Goal: Contribute content

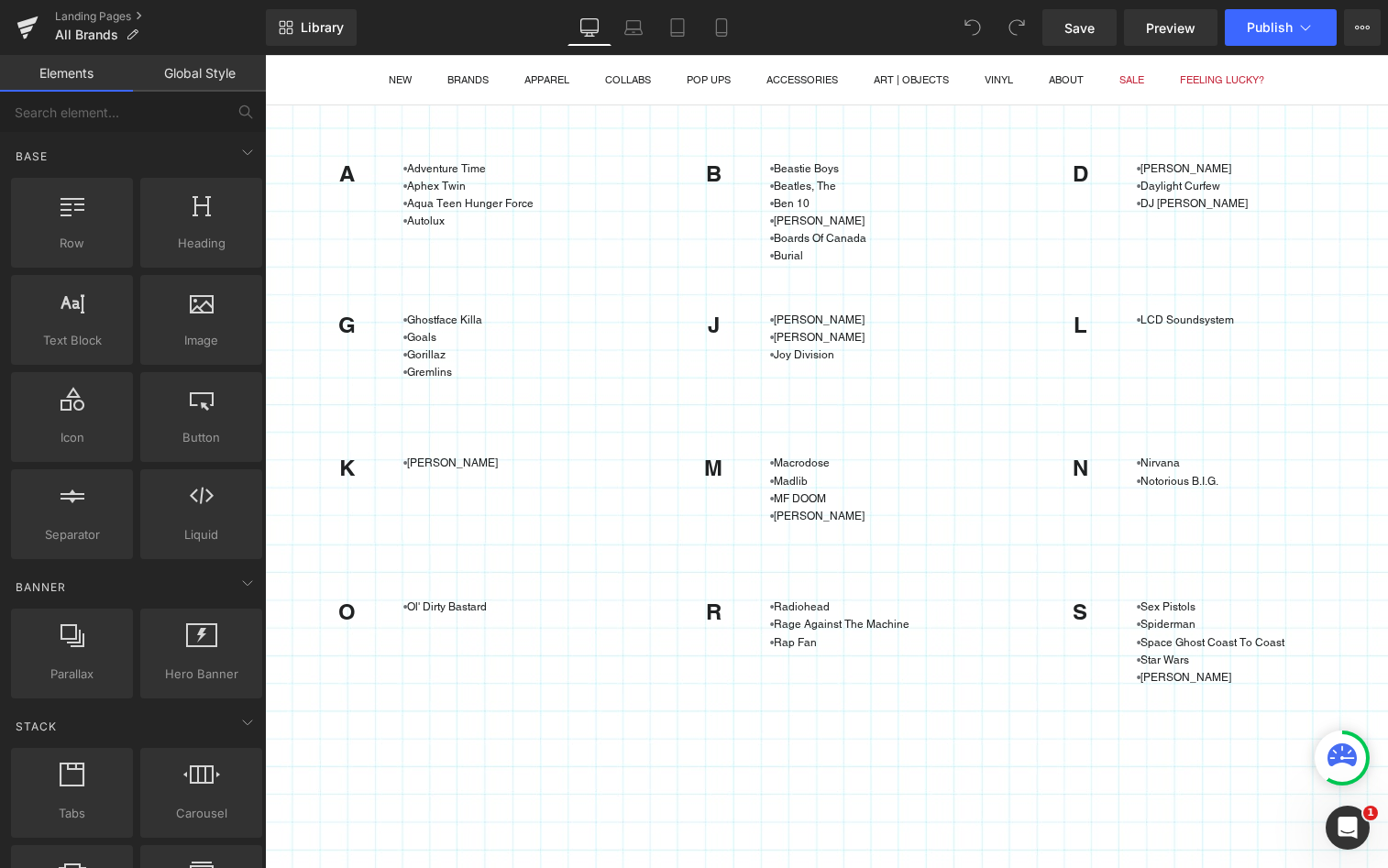
scroll to position [147, 0]
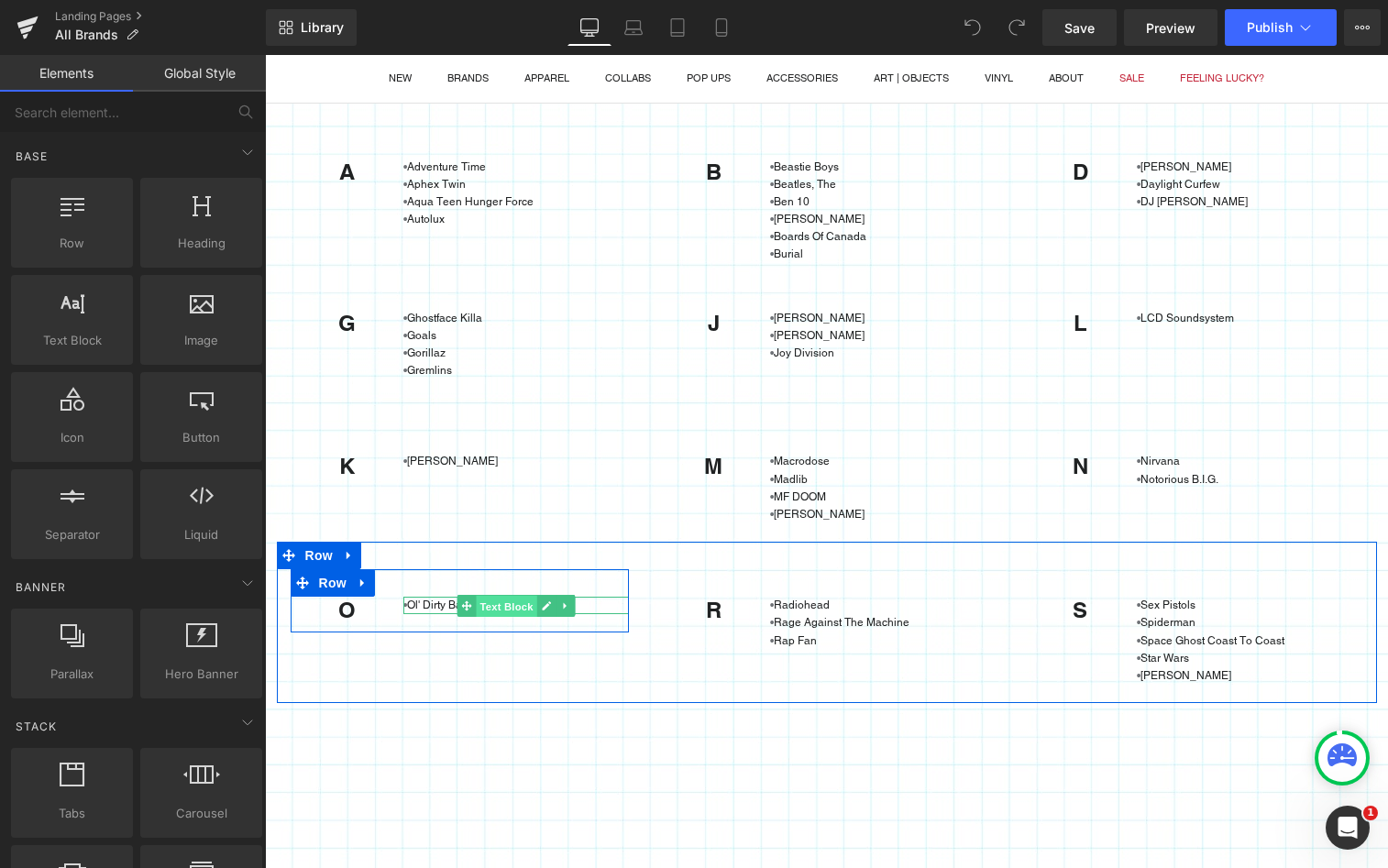
click at [477, 605] on span "Text Block" at bounding box center [507, 606] width 61 height 22
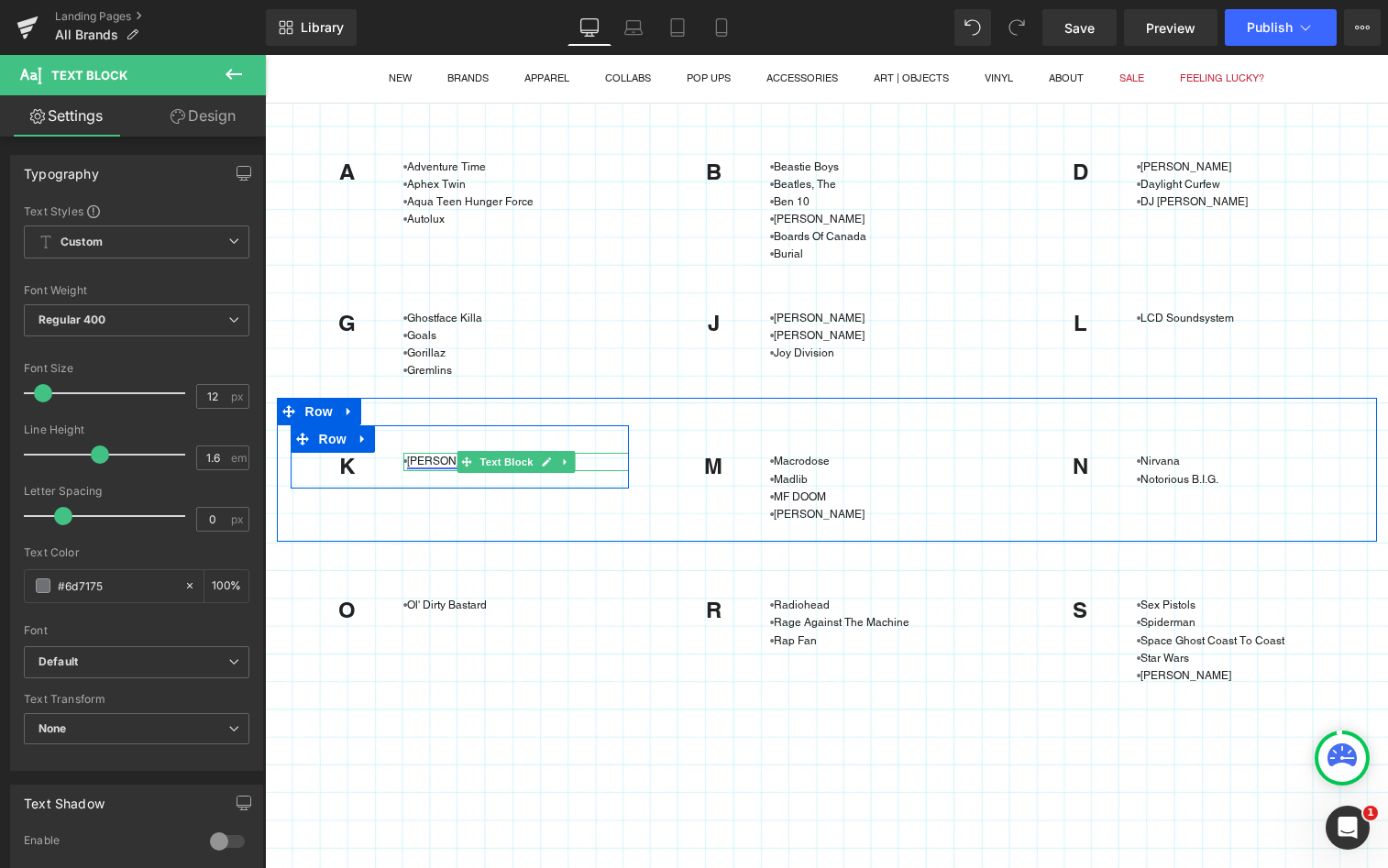
click at [428, 462] on link "[PERSON_NAME]" at bounding box center [452, 462] width 91 height 13
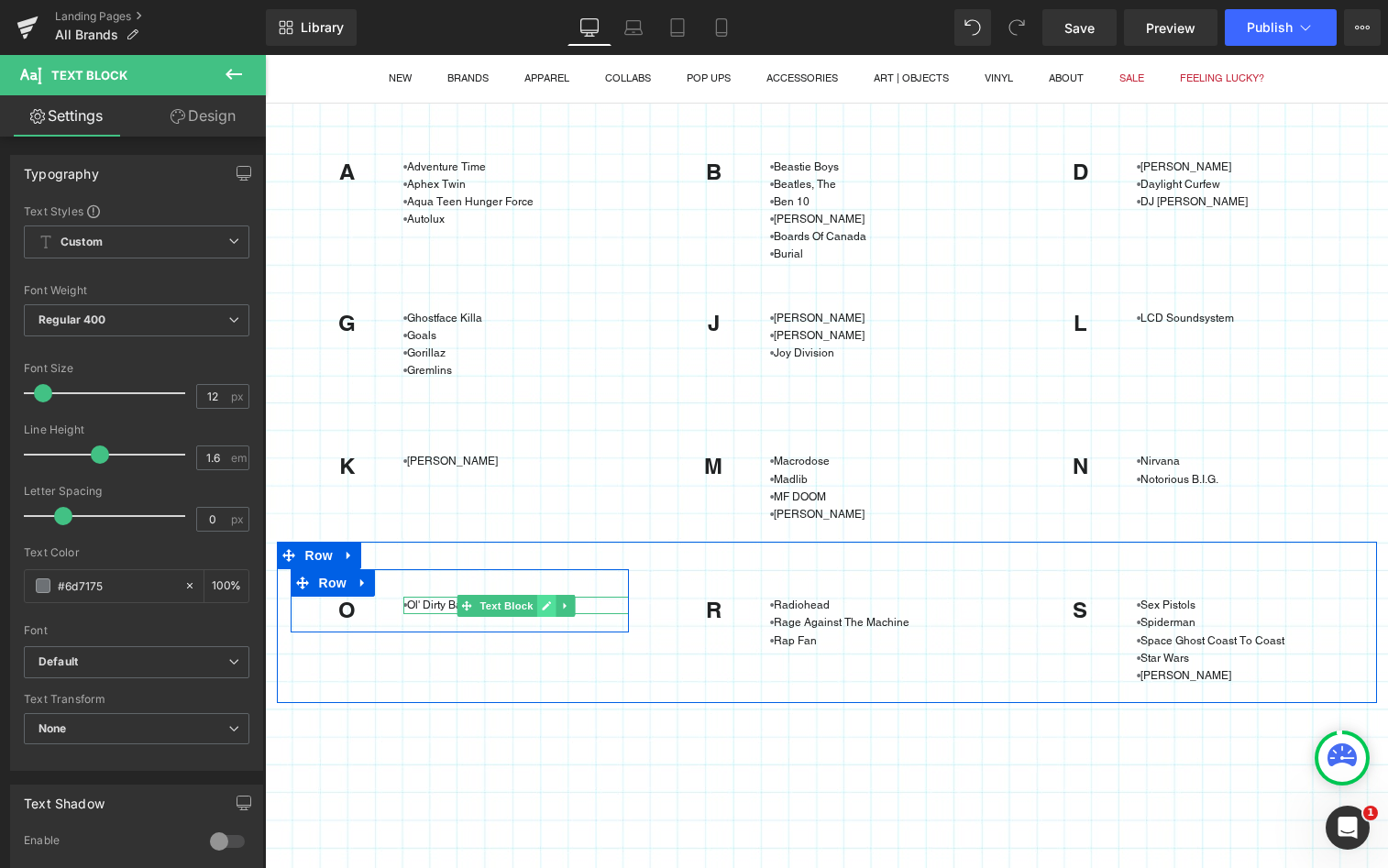
click at [542, 601] on icon at bounding box center [546, 606] width 10 height 11
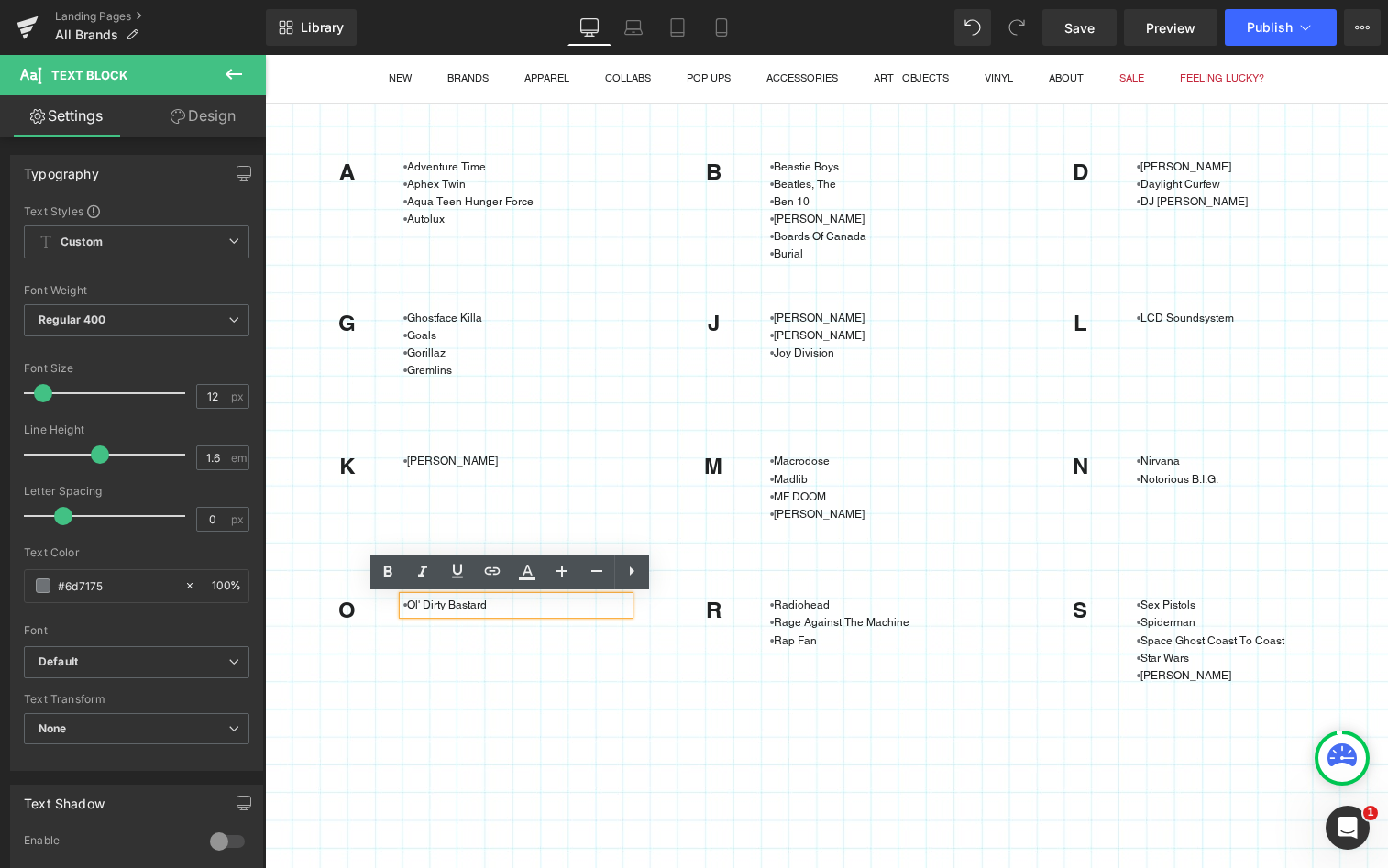
click at [495, 604] on p "• Ol' Dirty Bastard" at bounding box center [517, 605] width 226 height 17
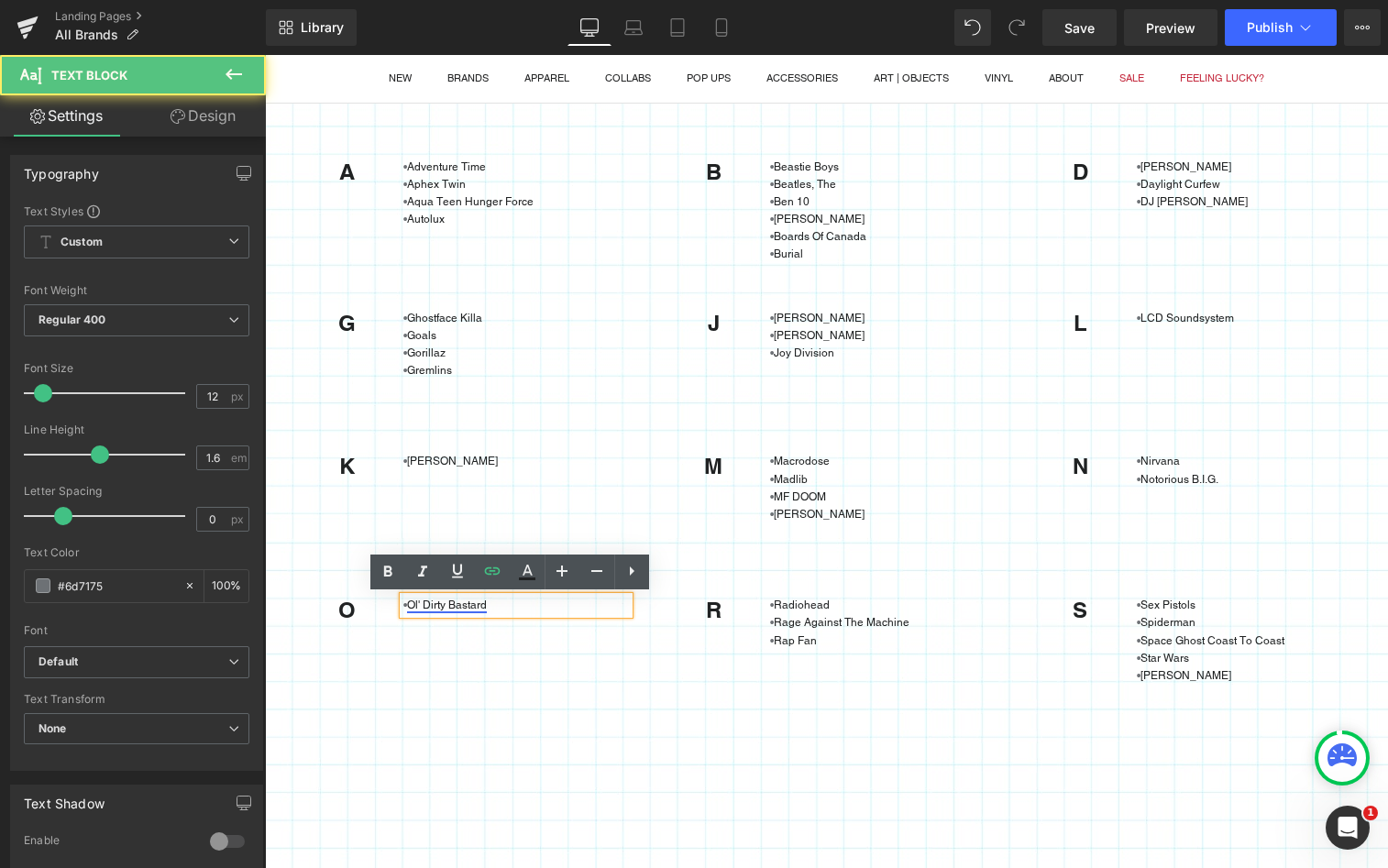
click at [409, 605] on link "Ol' Dirty Bastard" at bounding box center [447, 605] width 80 height 13
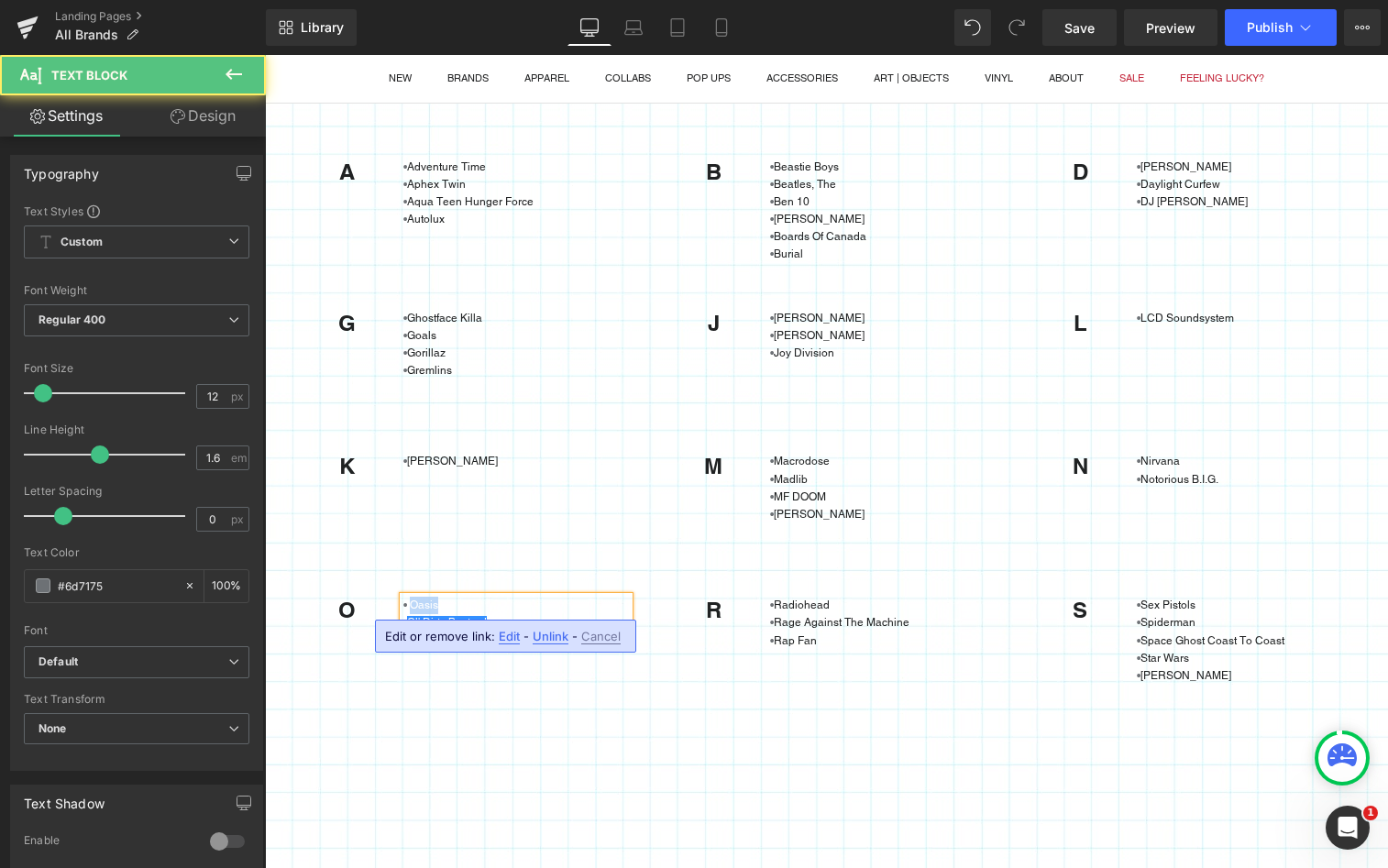
drag, startPoint x: 431, startPoint y: 603, endPoint x: 405, endPoint y: 603, distance: 26.0
click at [405, 603] on p "• Oasis" at bounding box center [517, 605] width 226 height 17
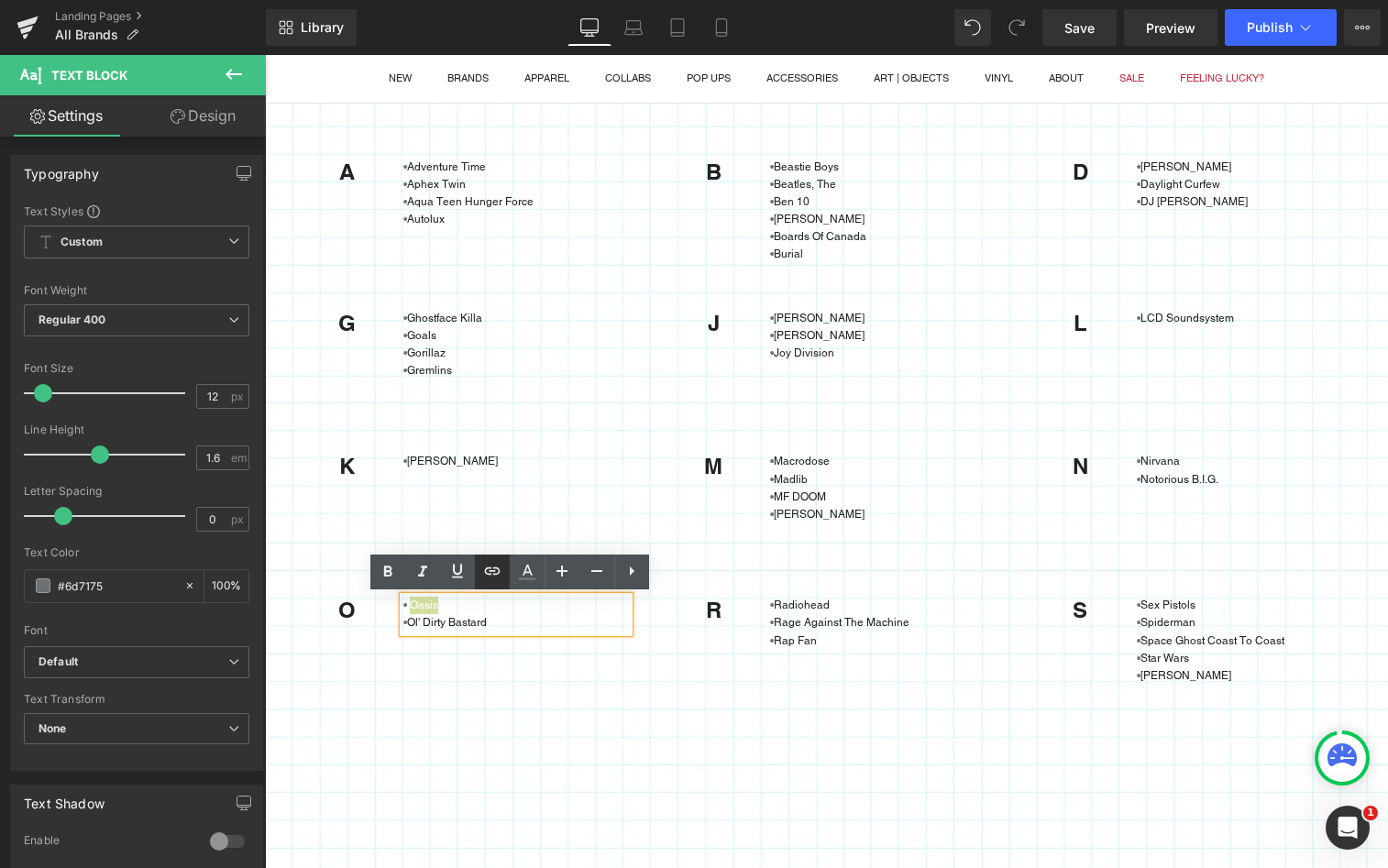
click at [496, 568] on icon at bounding box center [492, 570] width 22 height 22
click at [473, 647] on input "text" at bounding box center [529, 642] width 282 height 46
paste input "[URL][DOMAIN_NAME]"
type input "[URL][DOMAIN_NAME]"
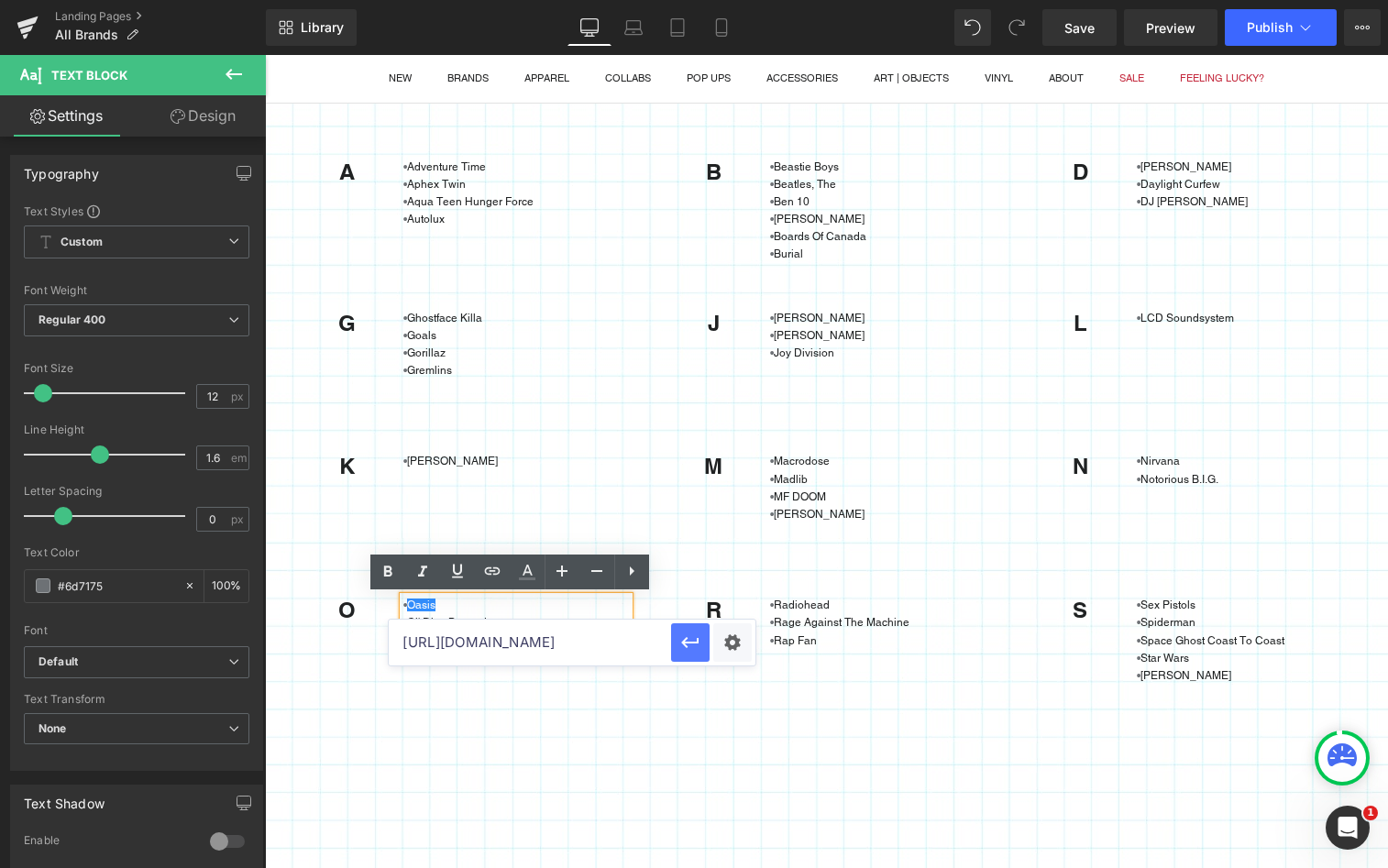
click at [694, 641] on icon "button" at bounding box center [691, 643] width 17 height 11
click at [667, 696] on div "O Heading • Oasis • Ol' Dirty Bastard Text Block Row R Heading • [GEOGRAPHIC_DA…" at bounding box center [827, 622] width 1100 height 161
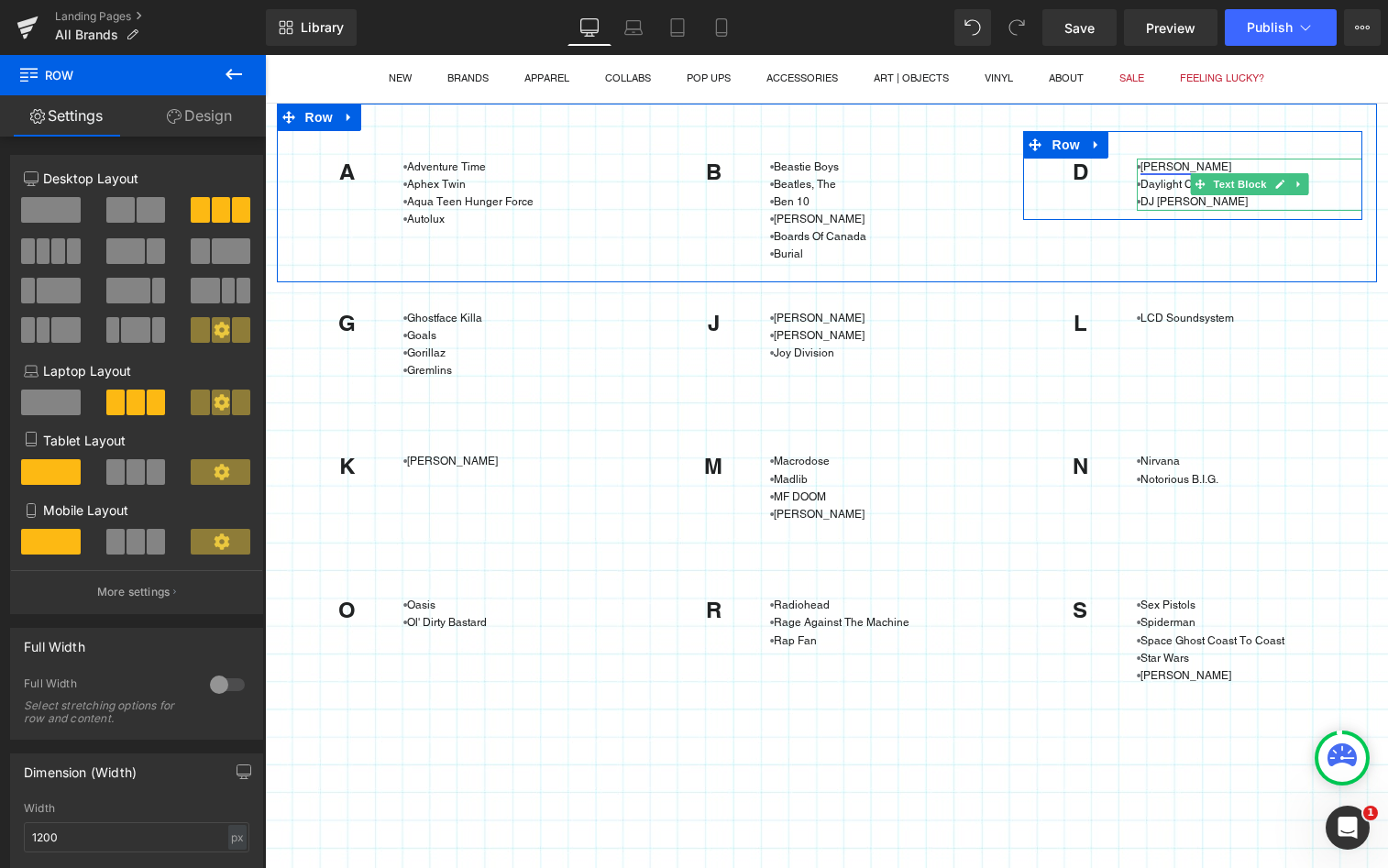
click at [1151, 163] on link "[PERSON_NAME]" at bounding box center [1186, 167] width 91 height 13
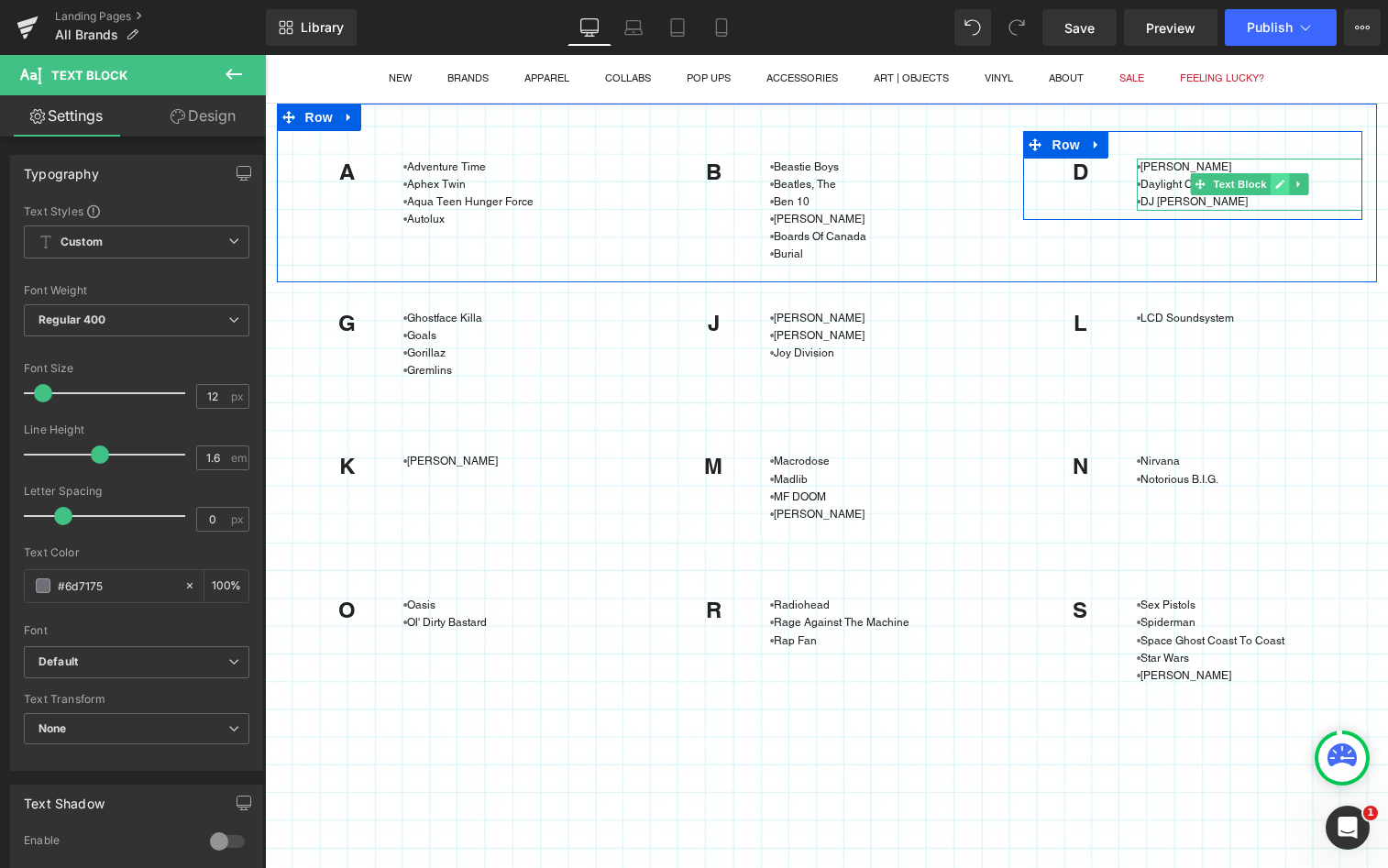
click at [1275, 181] on icon at bounding box center [1280, 184] width 10 height 11
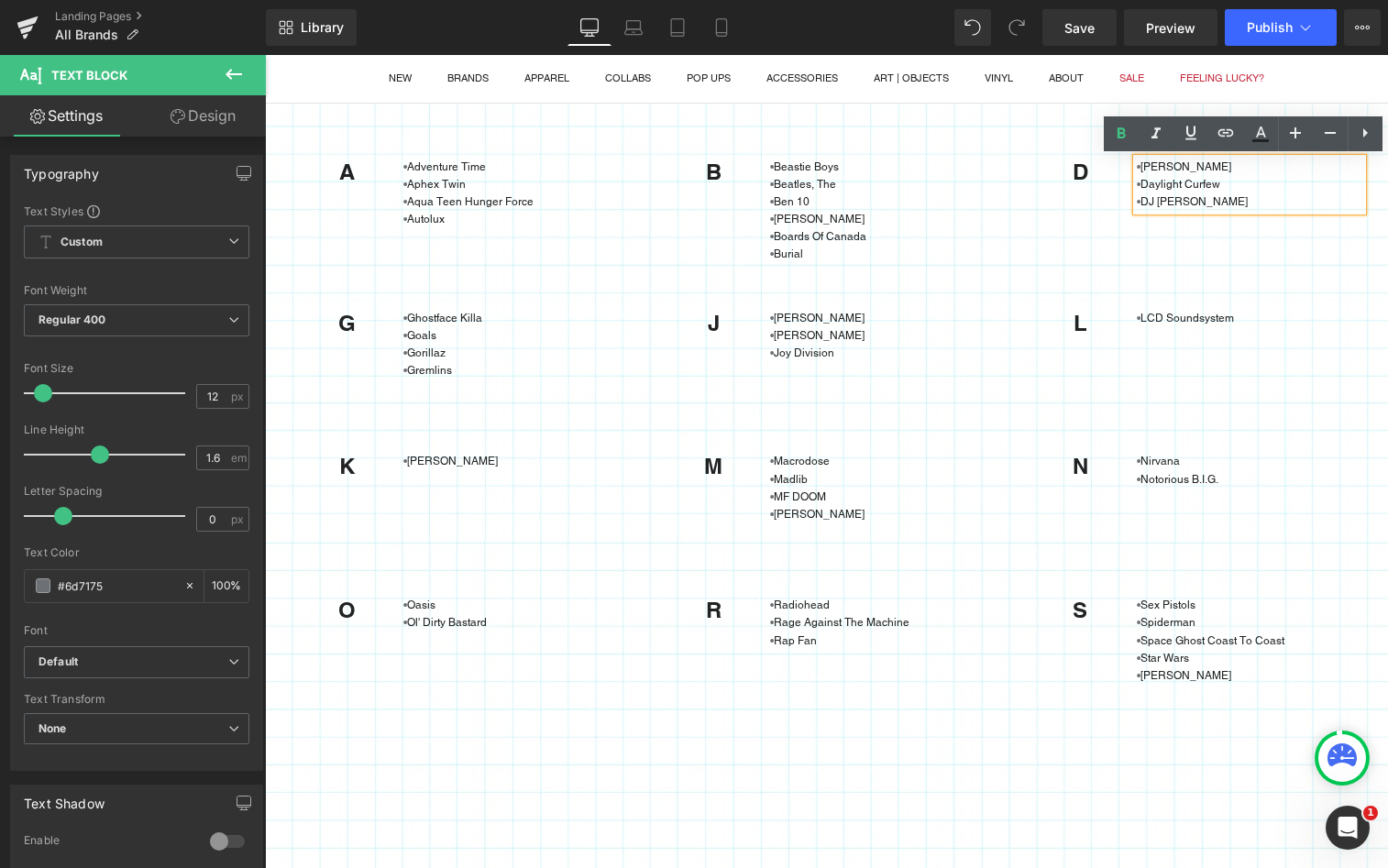
click at [1220, 182] on p "• Daylight Curfew" at bounding box center [1249, 184] width 226 height 17
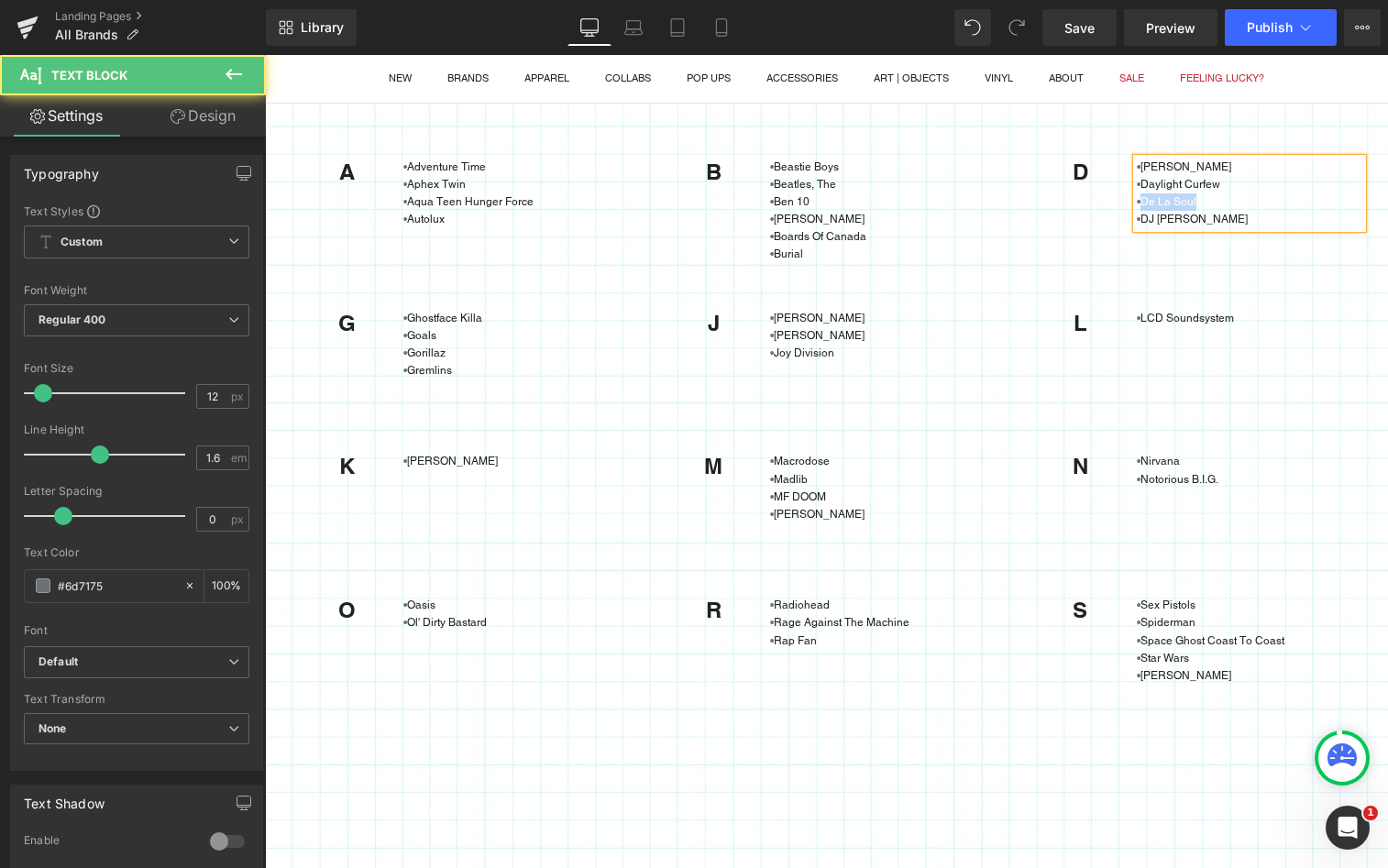
drag, startPoint x: 1189, startPoint y: 201, endPoint x: 1133, endPoint y: 203, distance: 56.0
click at [1136, 203] on p "•De La Soul" at bounding box center [1249, 202] width 226 height 17
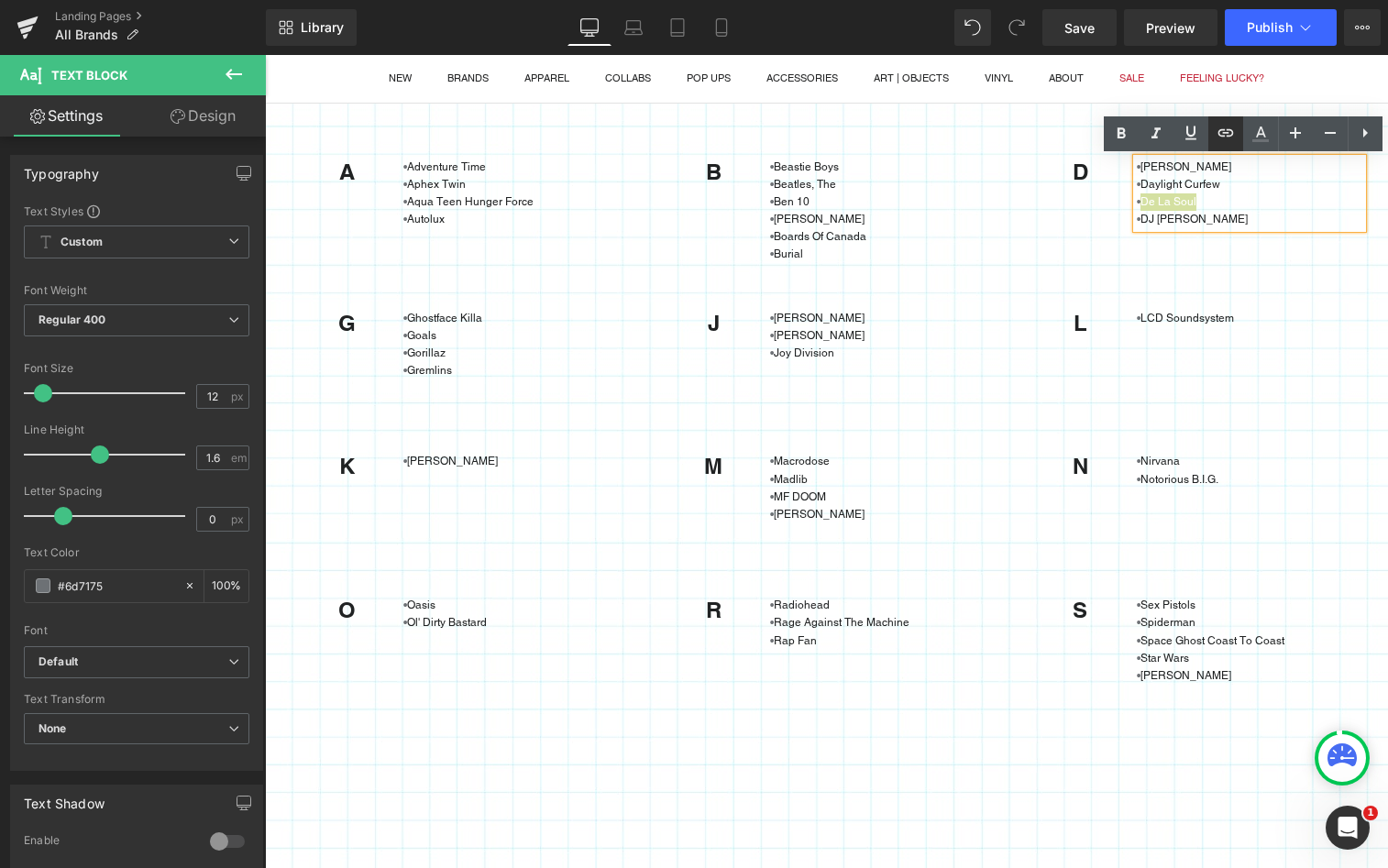
click at [1225, 131] on icon at bounding box center [1225, 132] width 22 height 22
click at [1153, 240] on input "text" at bounding box center [1263, 238] width 282 height 46
paste input "[URL][DOMAIN_NAME]"
type input "[URL][DOMAIN_NAME]"
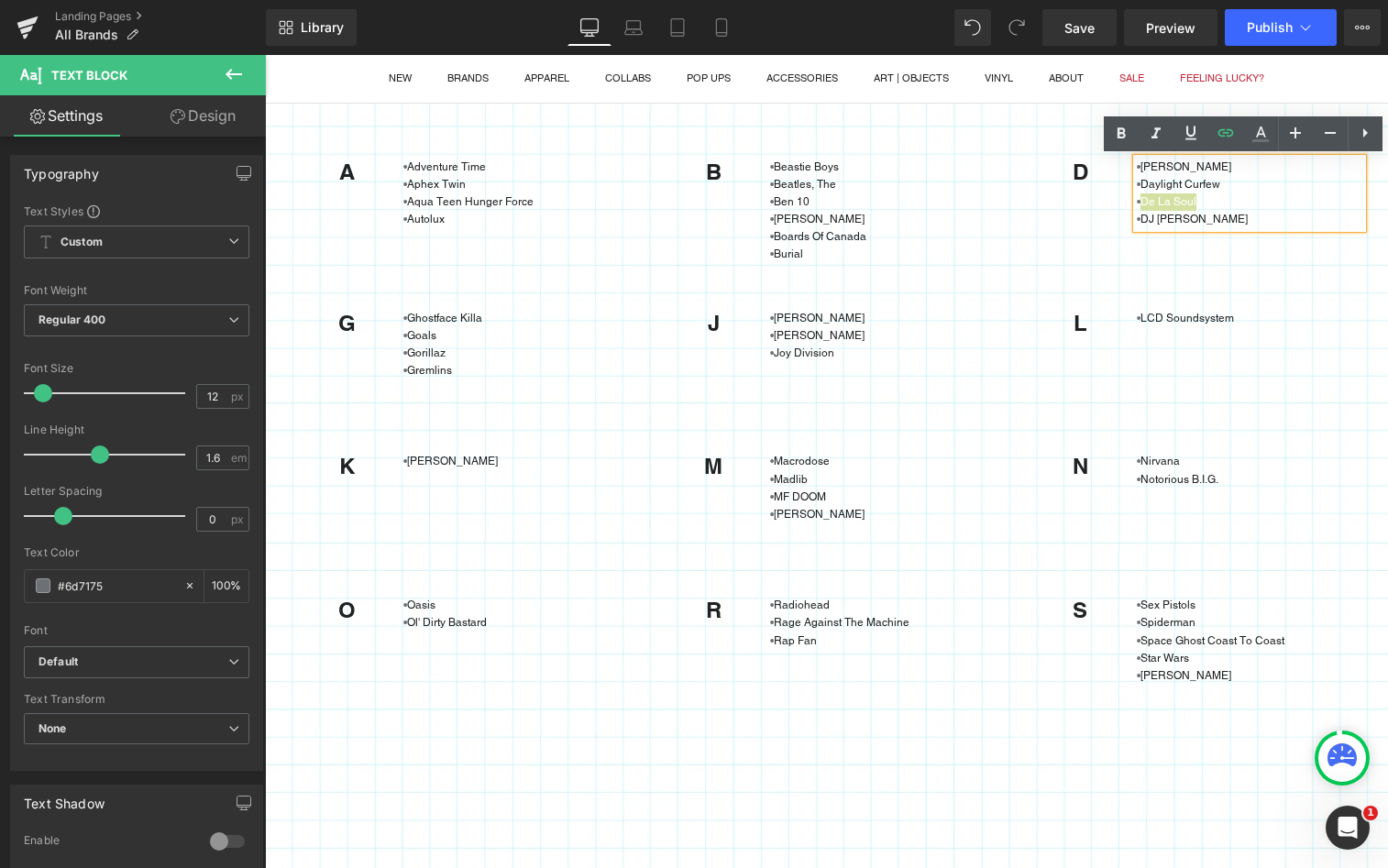
scroll to position [0, 0]
click at [1214, 217] on p "• DJ Shadow" at bounding box center [1249, 219] width 226 height 17
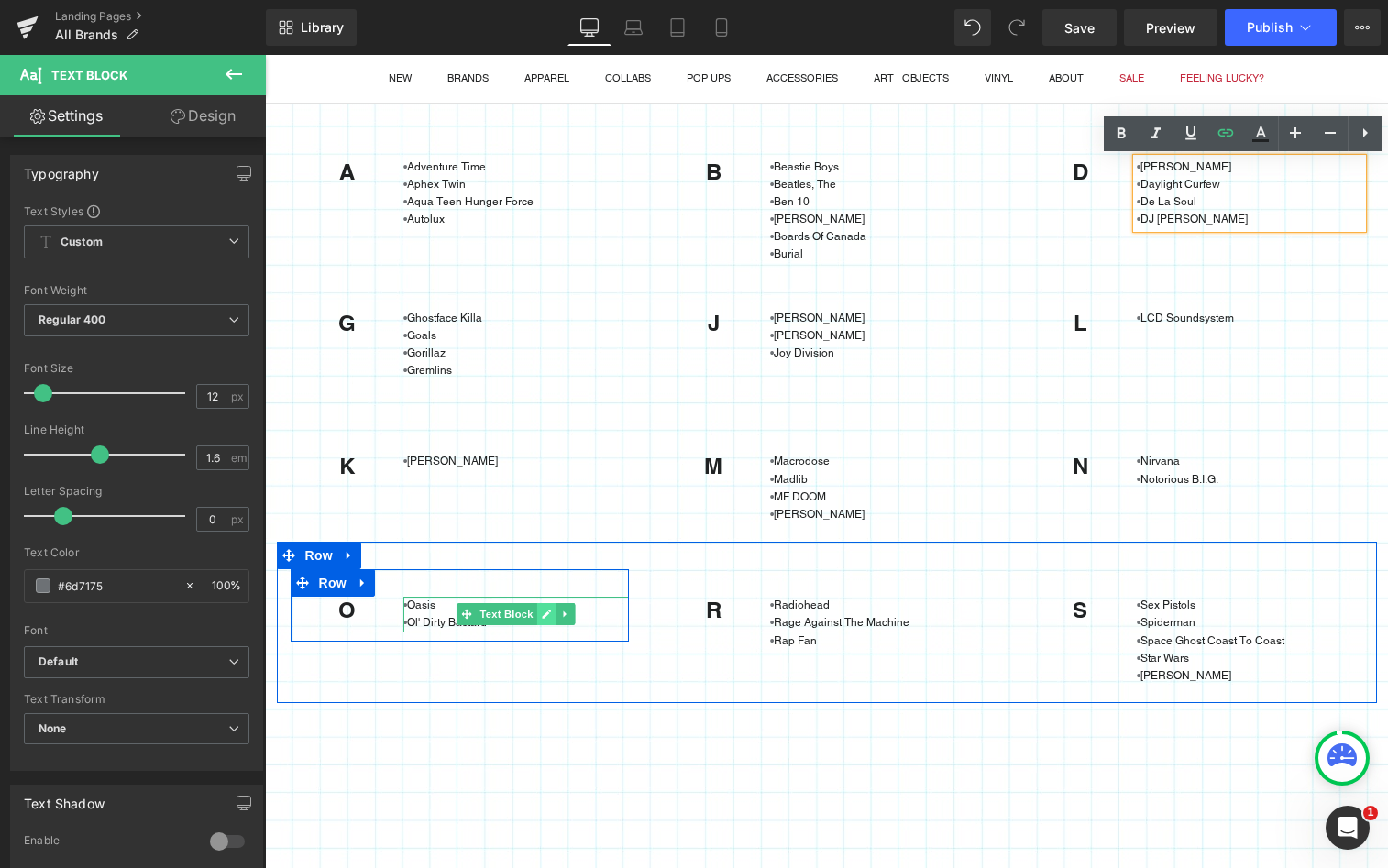
click at [542, 612] on icon at bounding box center [546, 614] width 10 height 11
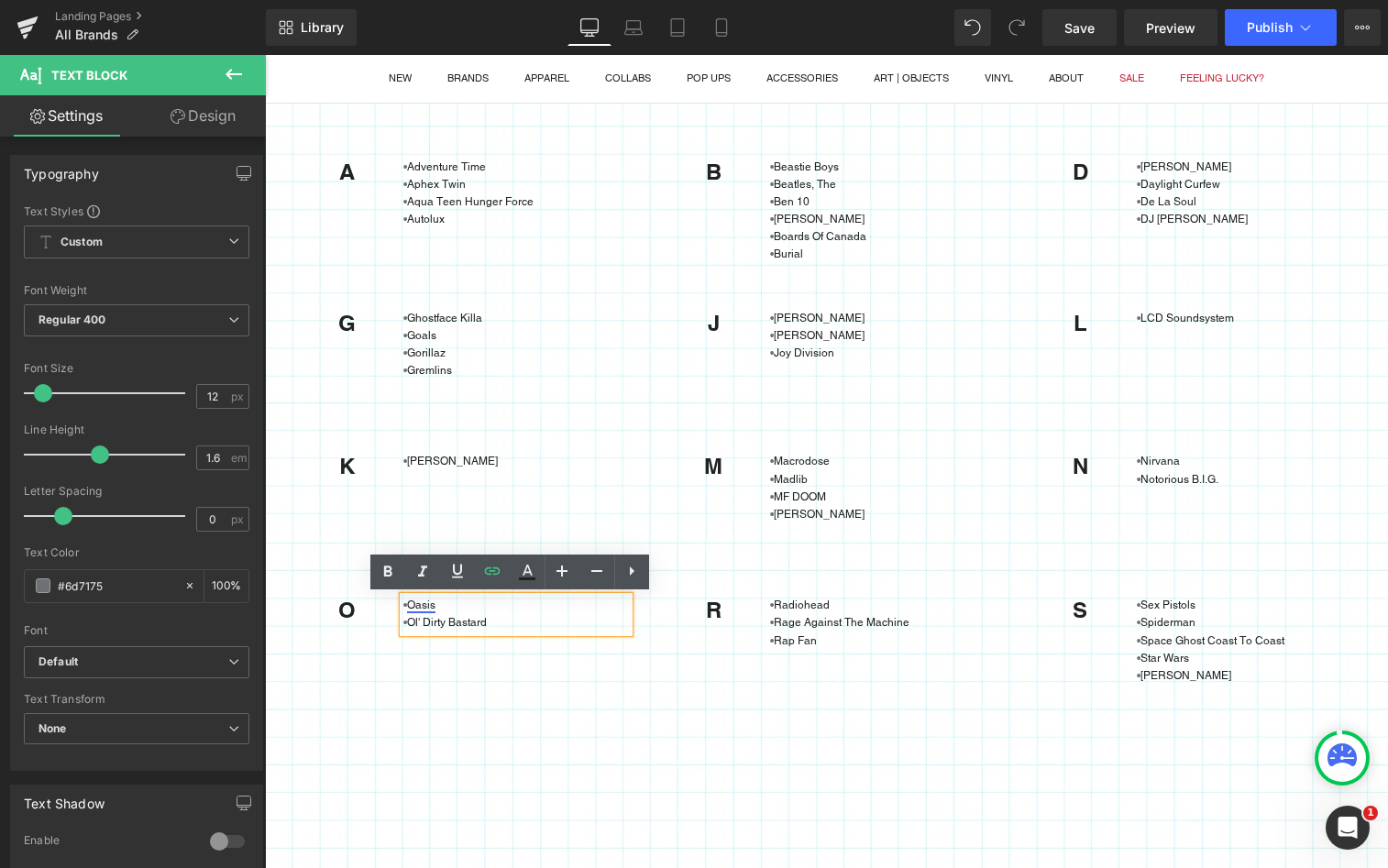
click at [407, 605] on link "Oasis" at bounding box center [421, 605] width 29 height 13
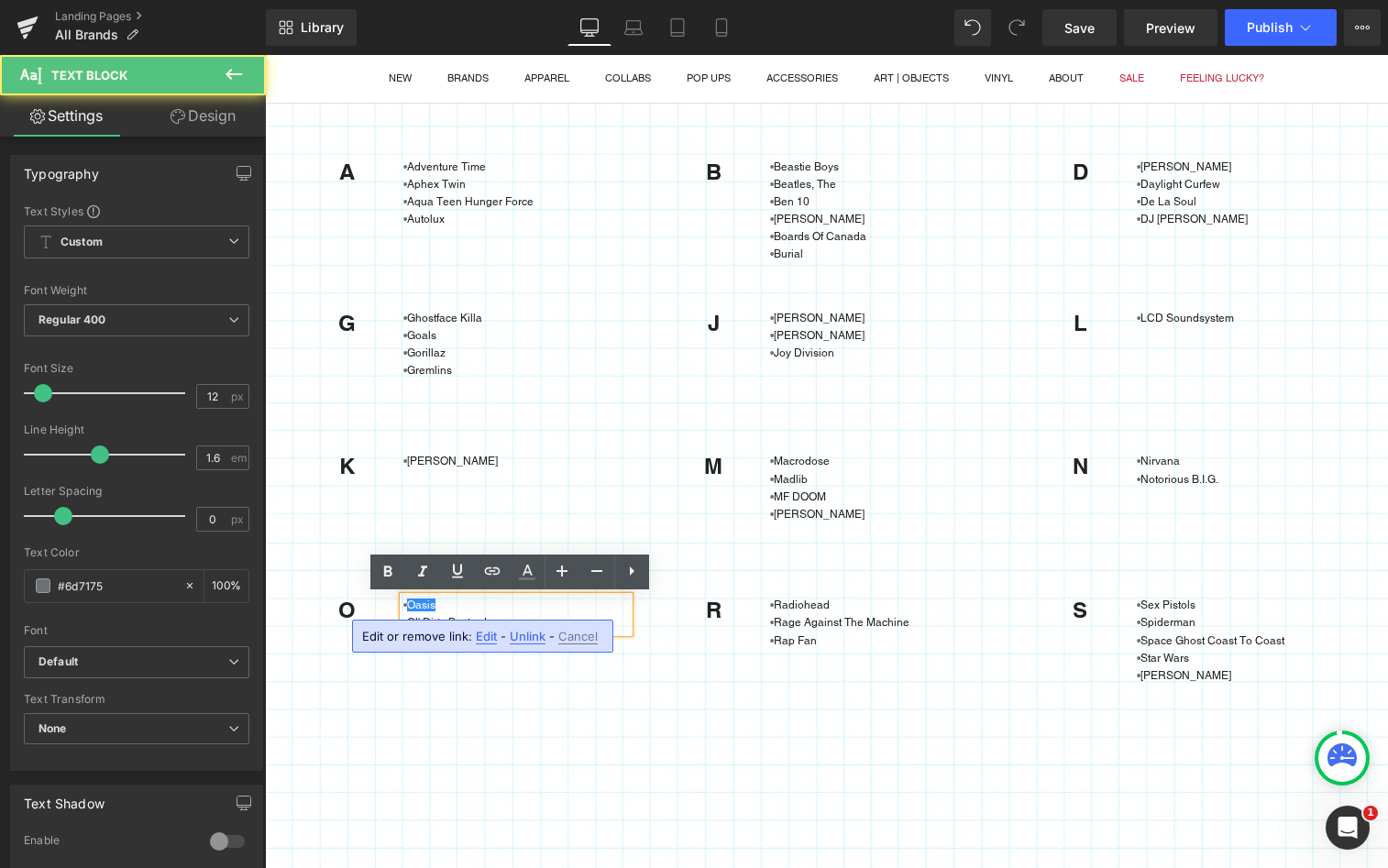
click at [404, 605] on p "• Oasis" at bounding box center [517, 605] width 226 height 17
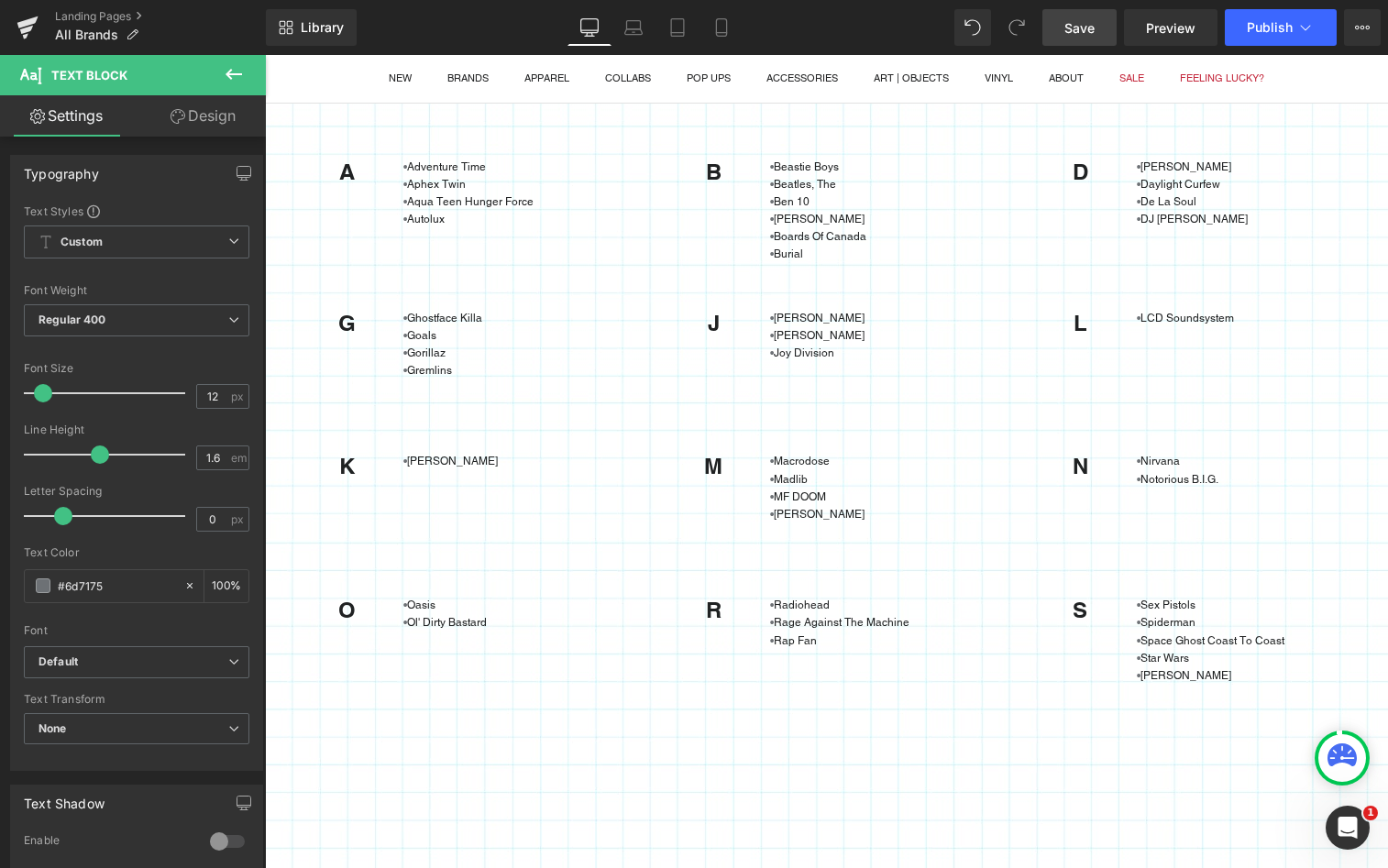
click at [1078, 20] on span "Save" at bounding box center [1079, 28] width 30 height 19
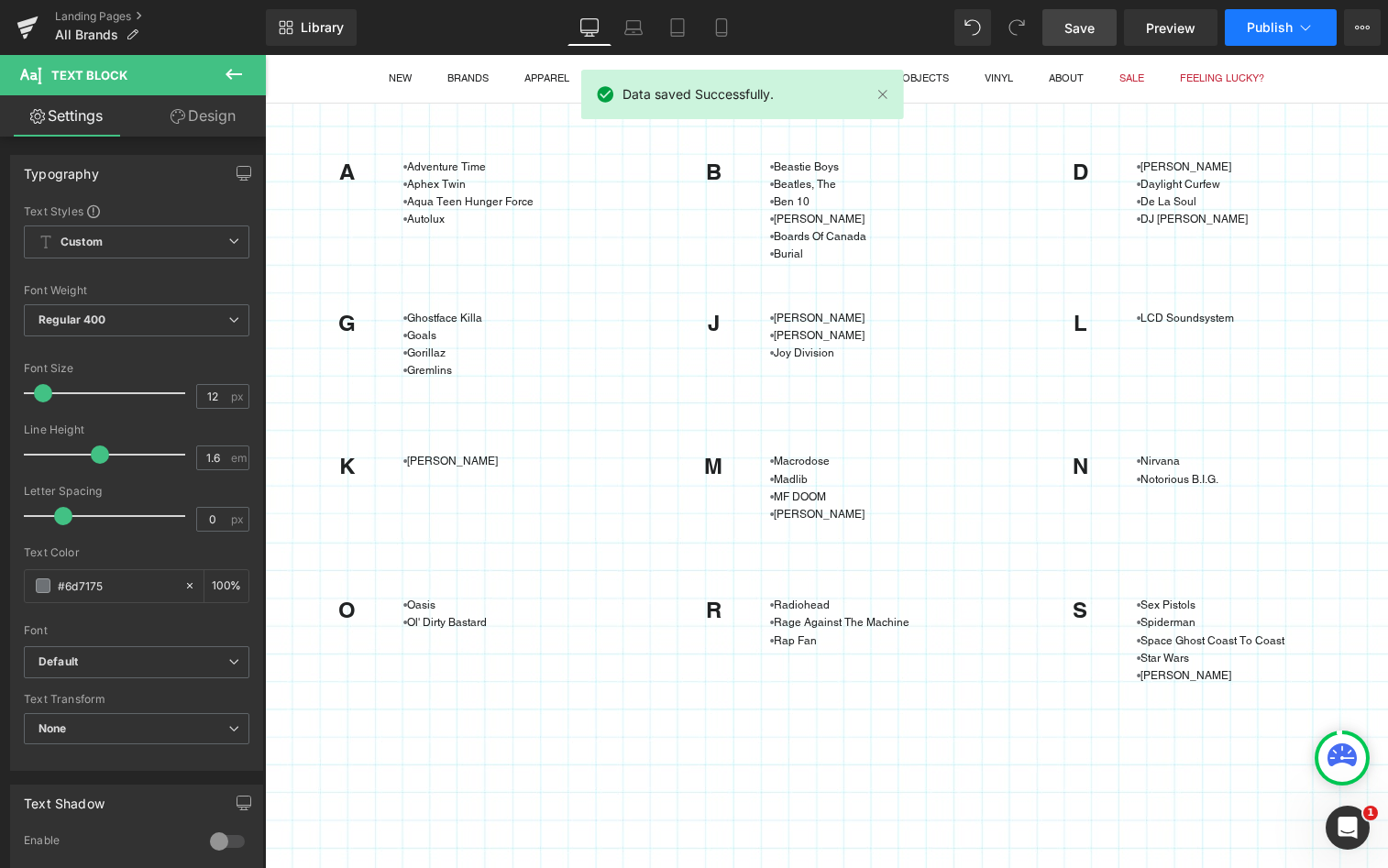
click at [1268, 17] on button "Publish" at bounding box center [1281, 28] width 112 height 37
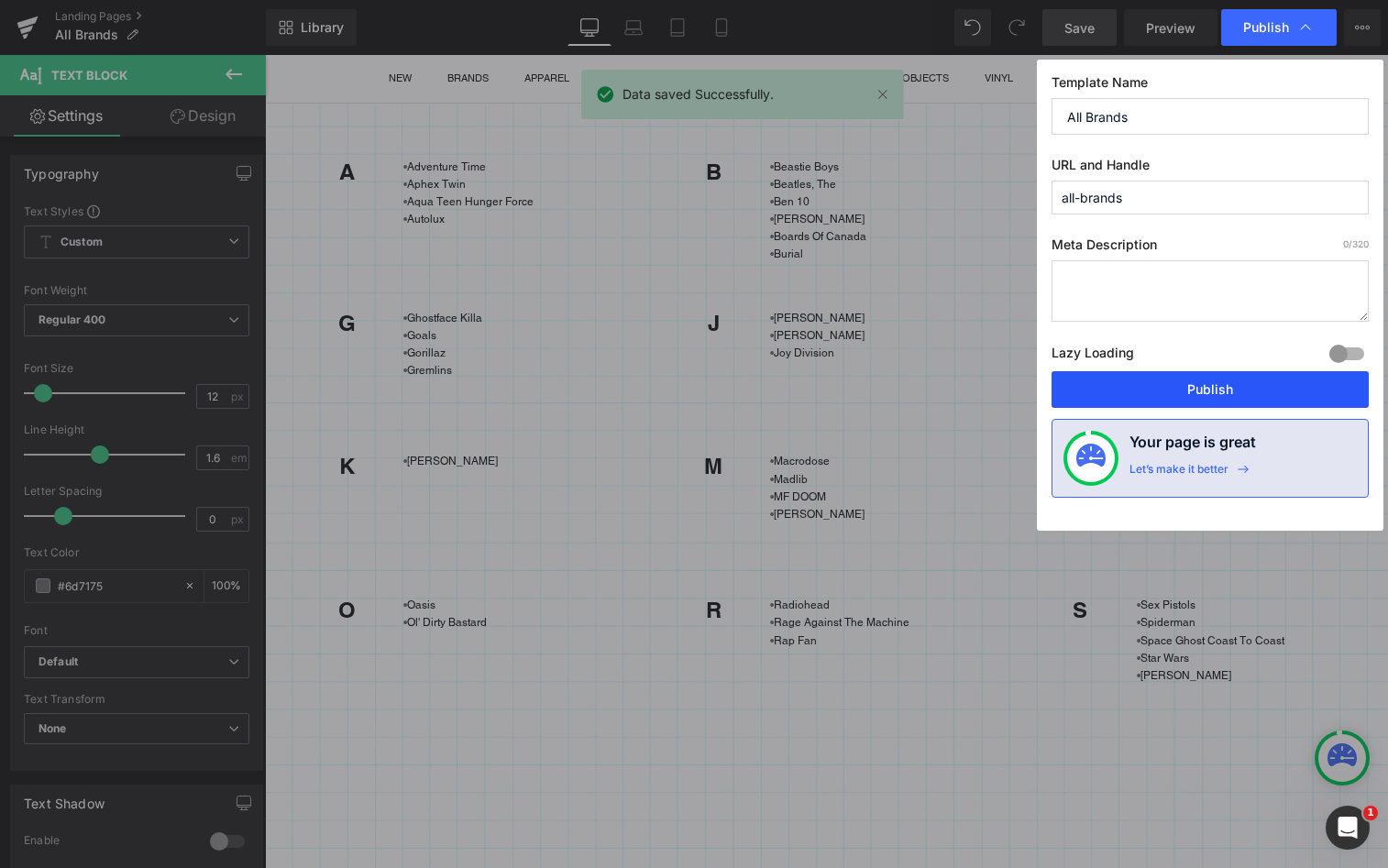
click at [1192, 388] on button "Publish" at bounding box center [1210, 389] width 317 height 37
